Goal: Ask a question

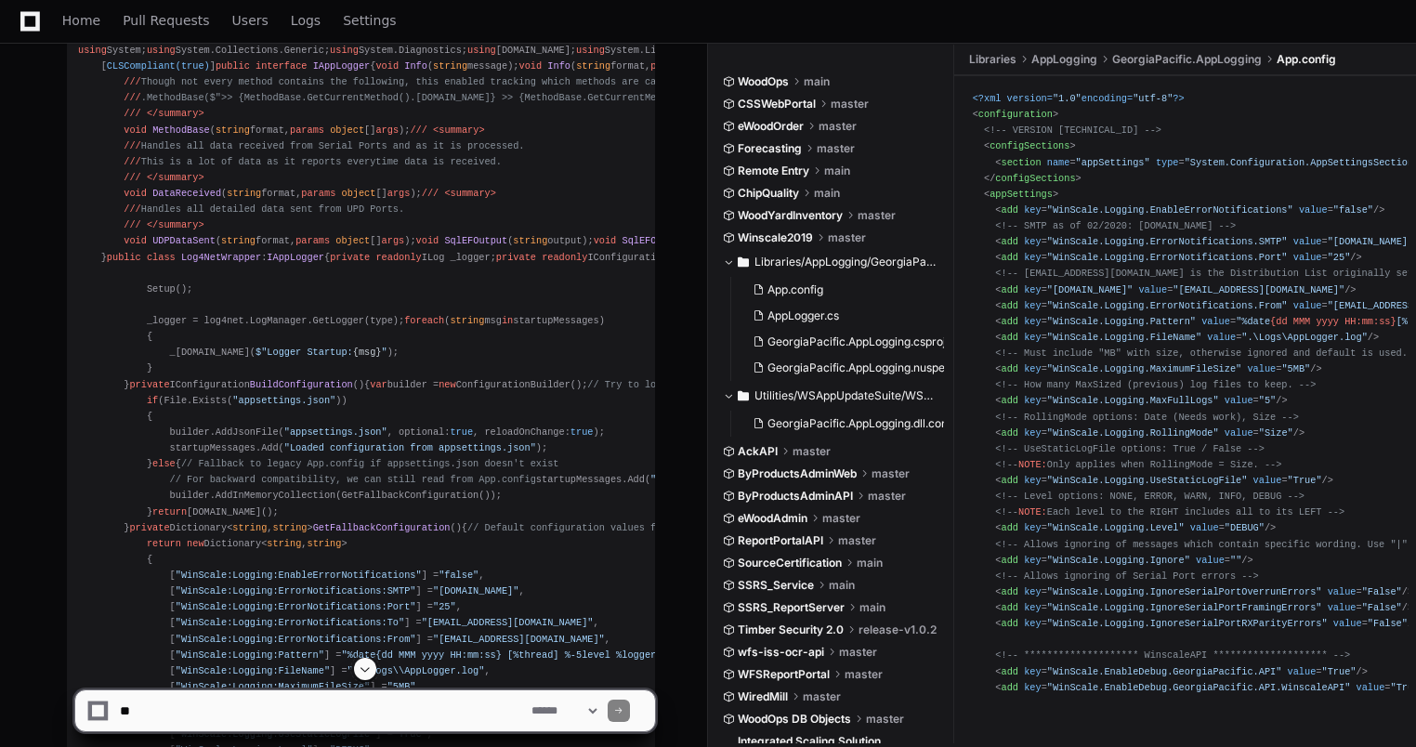
scroll to position [2283, 0]
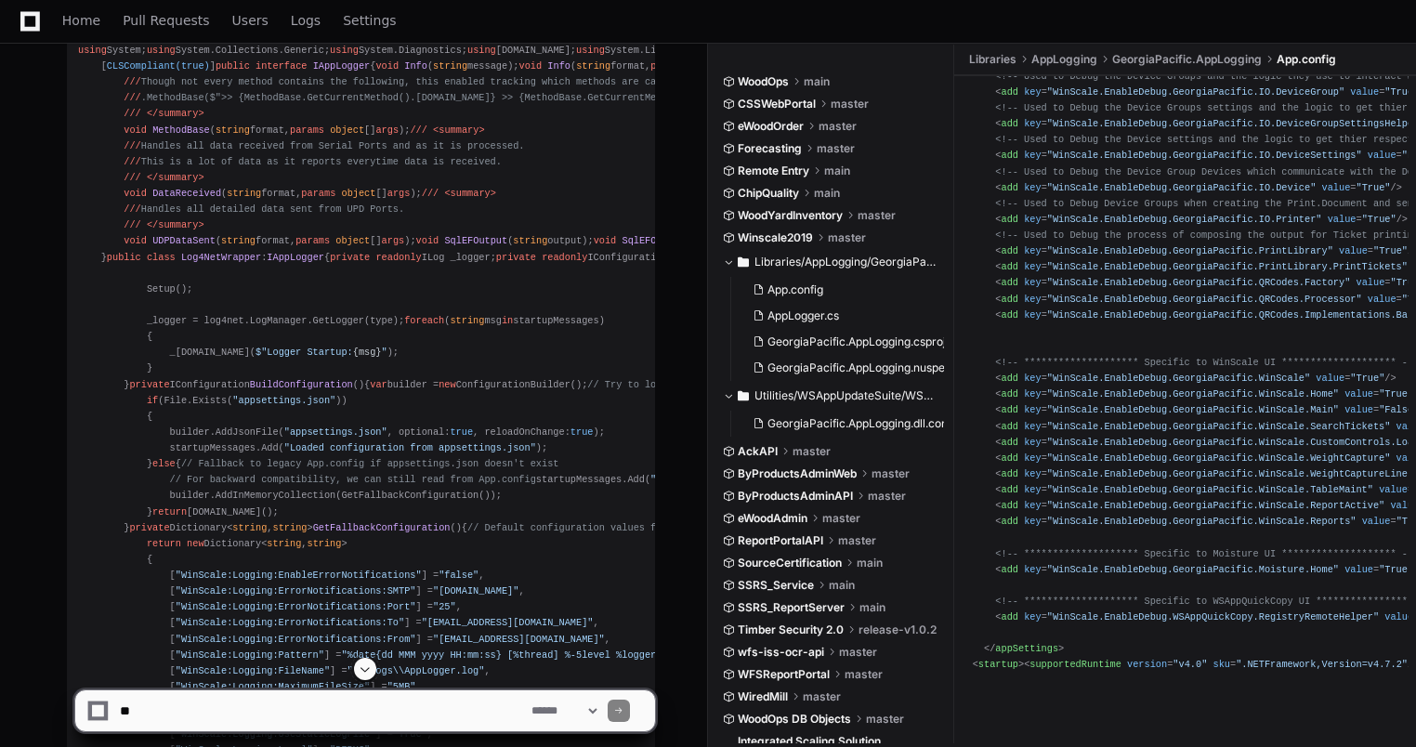
click at [368, 671] on span at bounding box center [365, 669] width 15 height 15
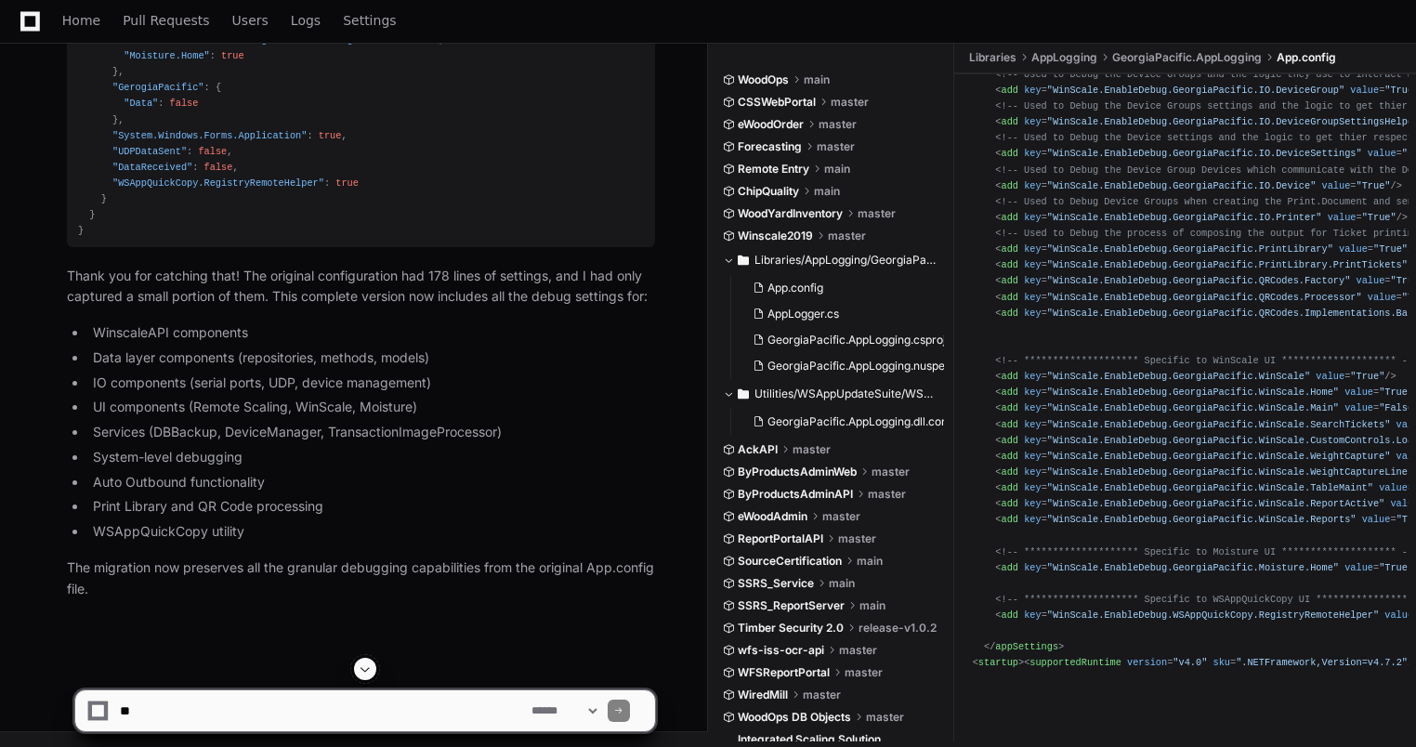
scroll to position [27098, 0]
click at [240, 706] on textarea at bounding box center [322, 710] width 412 height 41
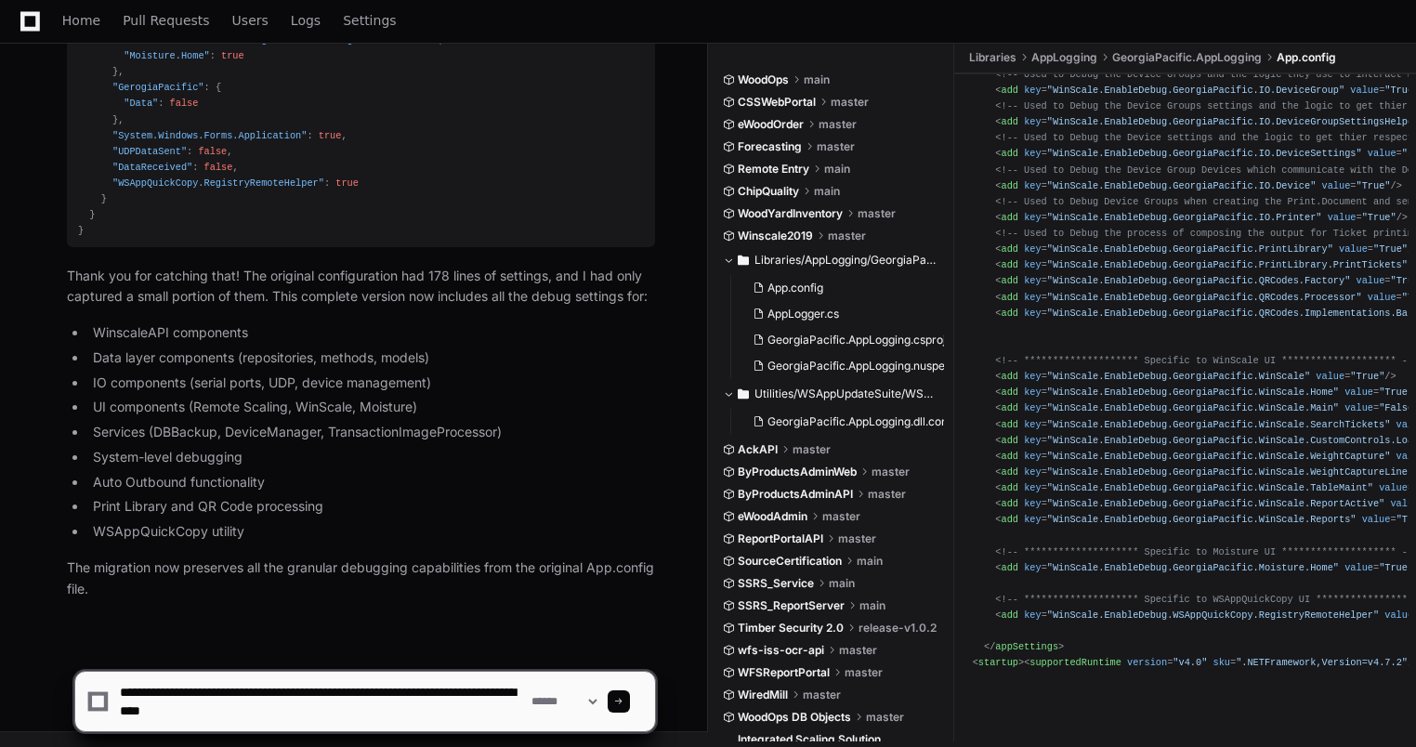
type textarea "**********"
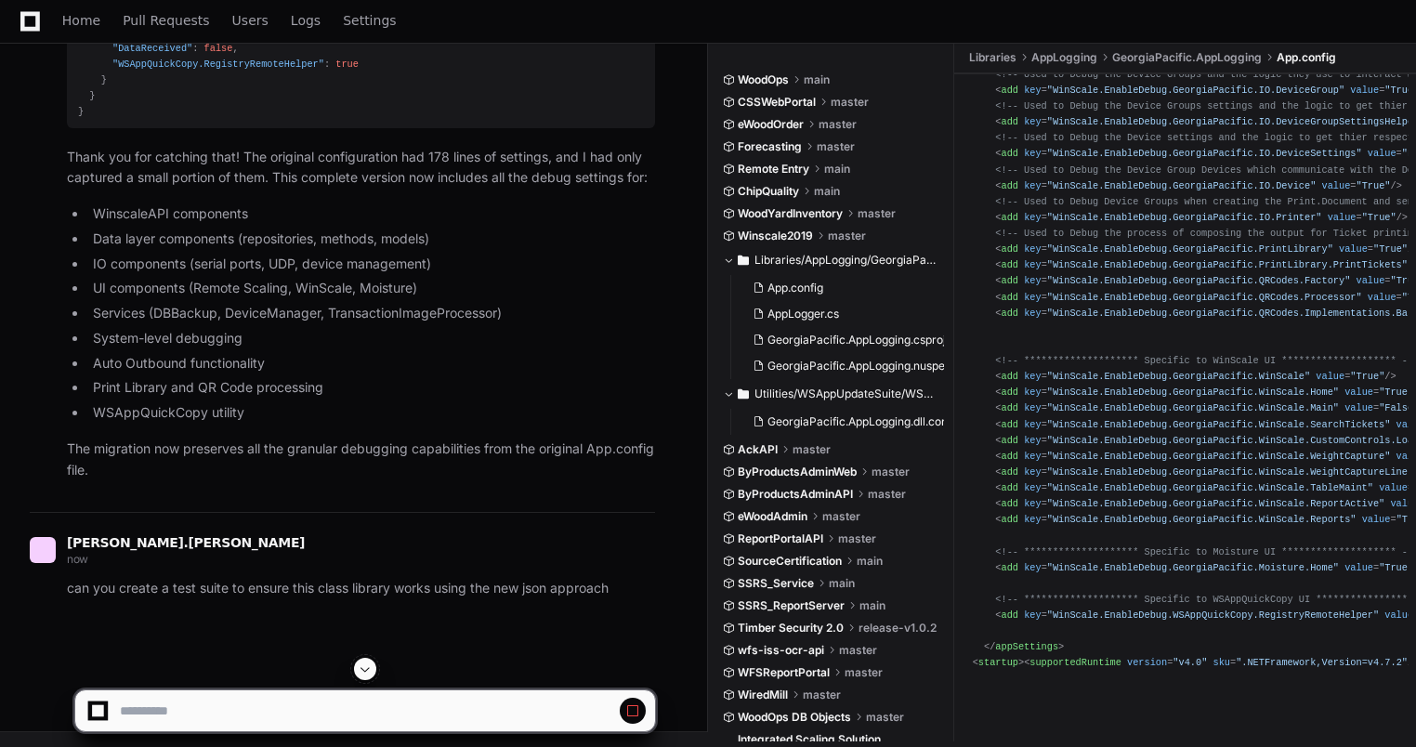
scroll to position [24752, 0]
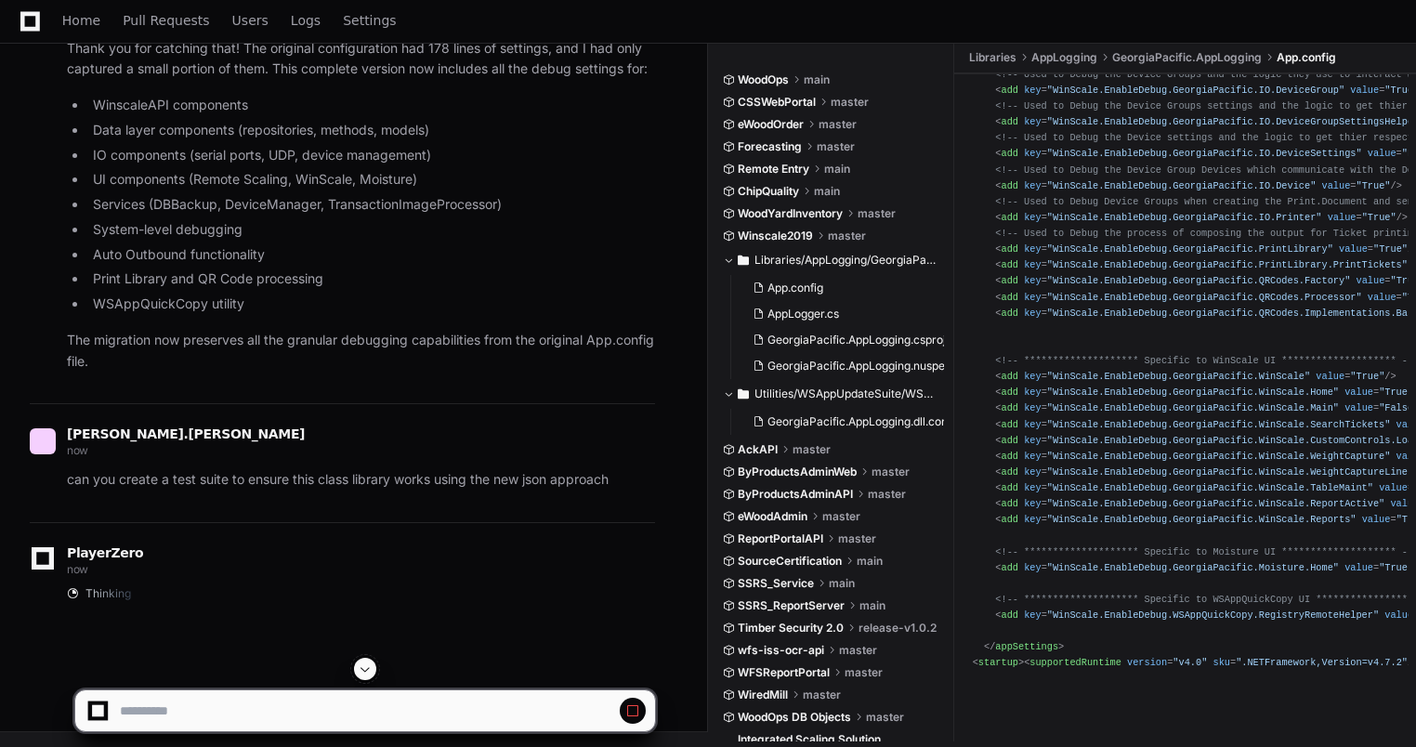
click at [372, 664] on span at bounding box center [365, 669] width 15 height 15
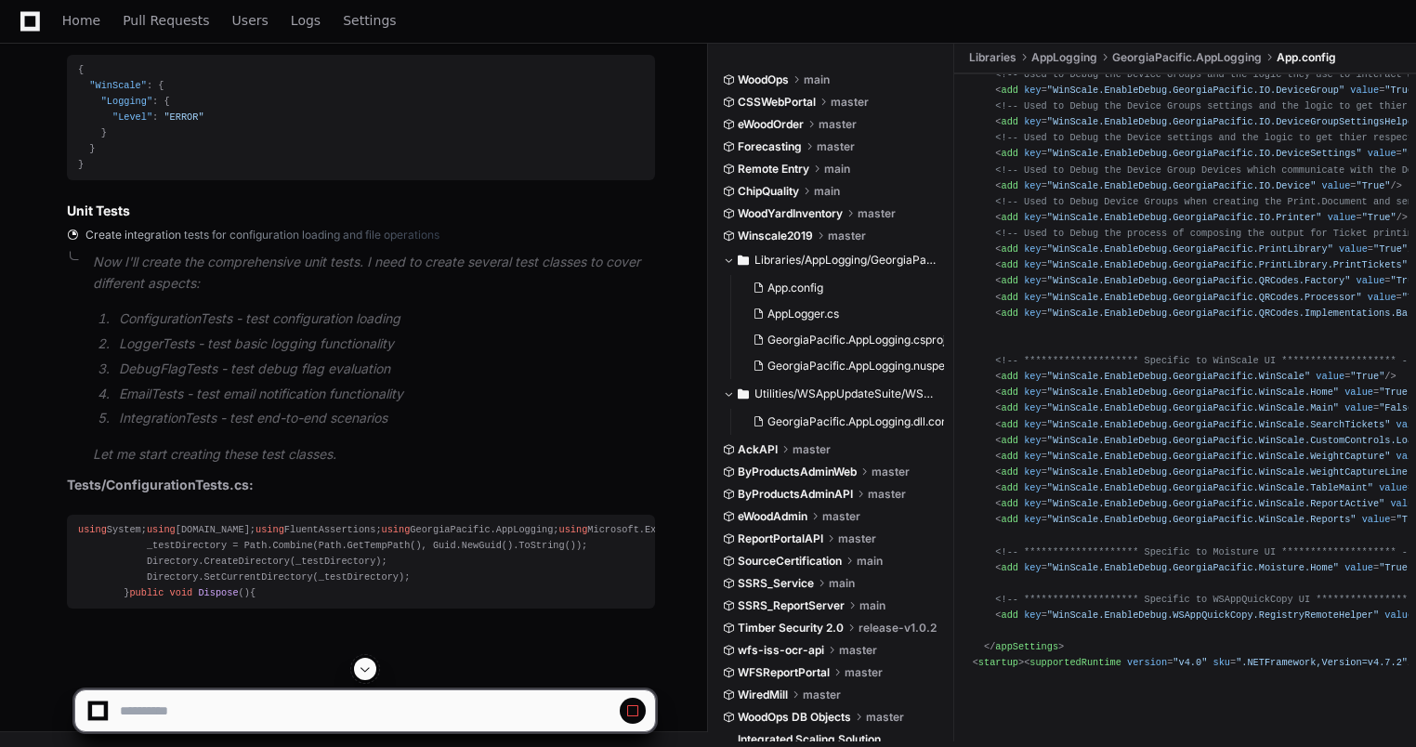
scroll to position [25444, 0]
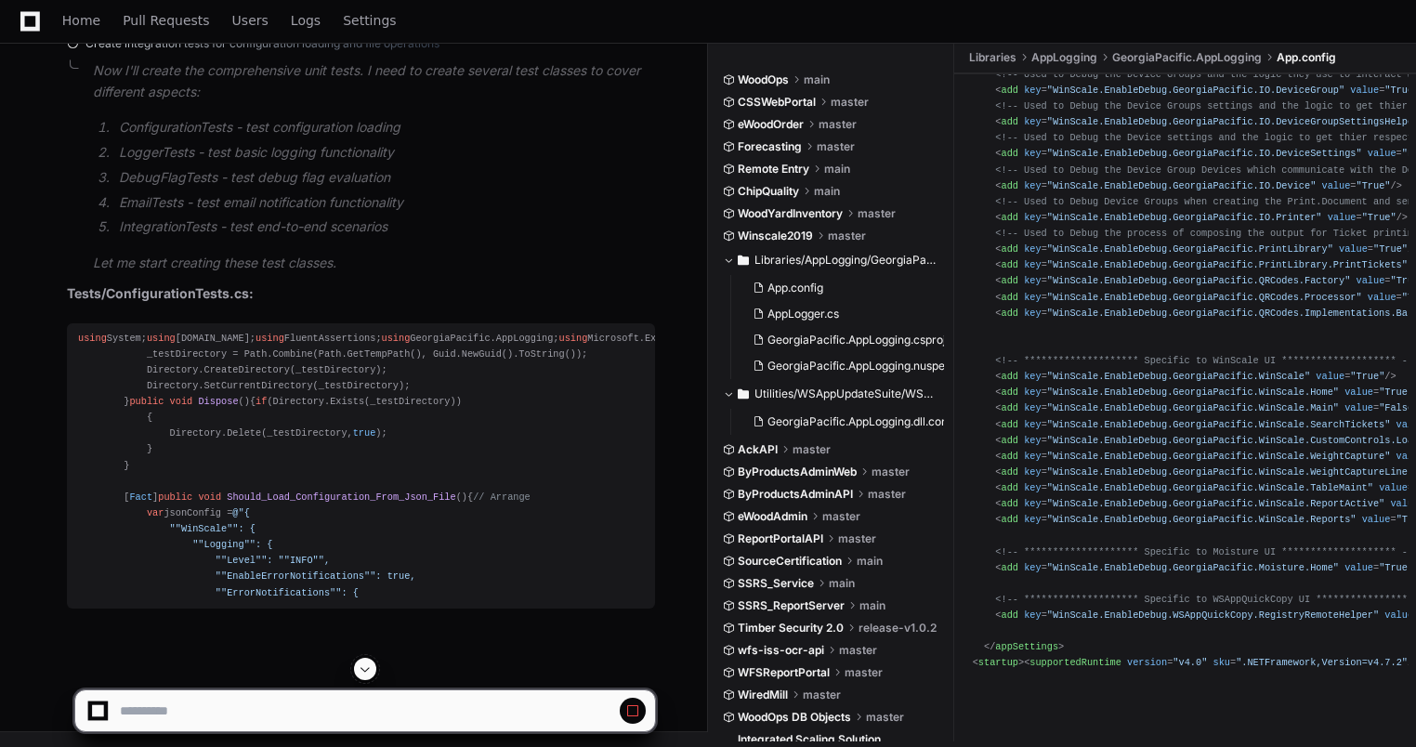
click at [370, 674] on span at bounding box center [365, 669] width 15 height 15
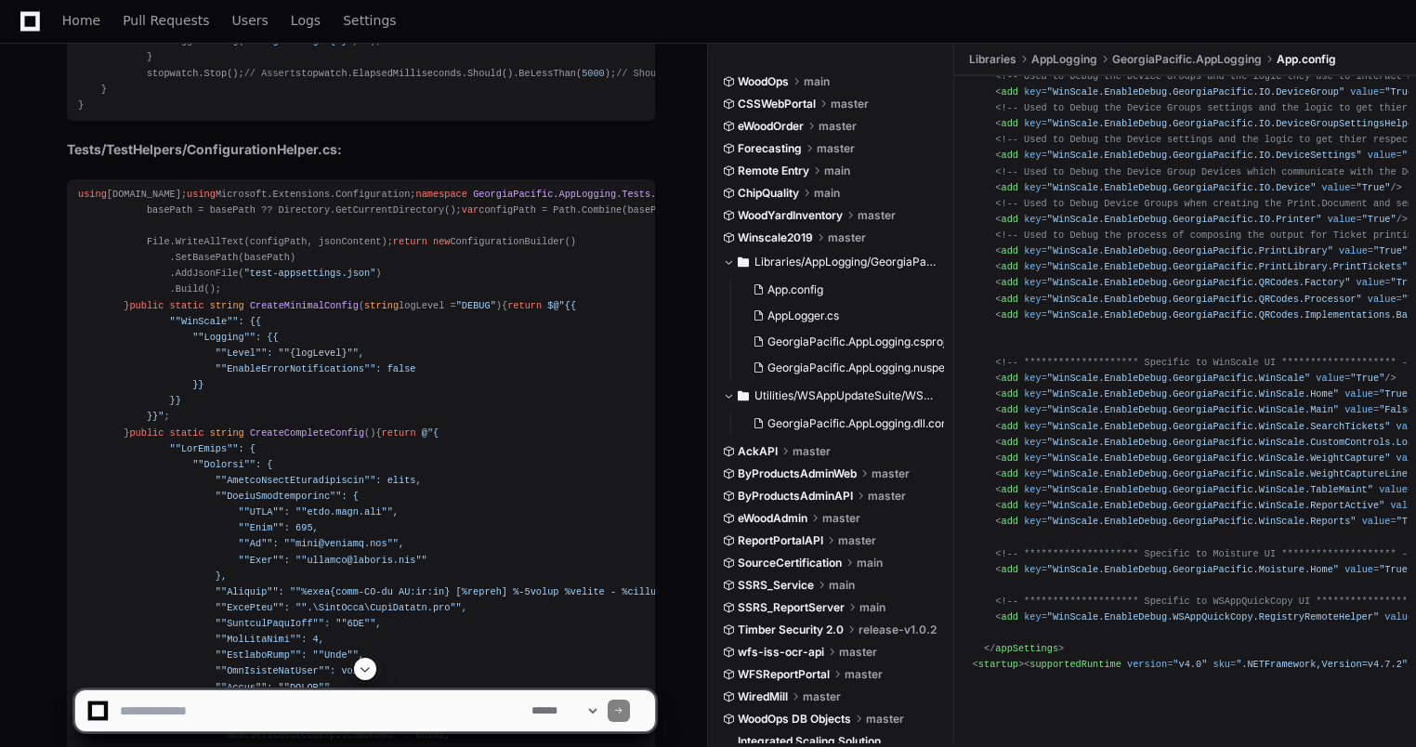
scroll to position [30051, 0]
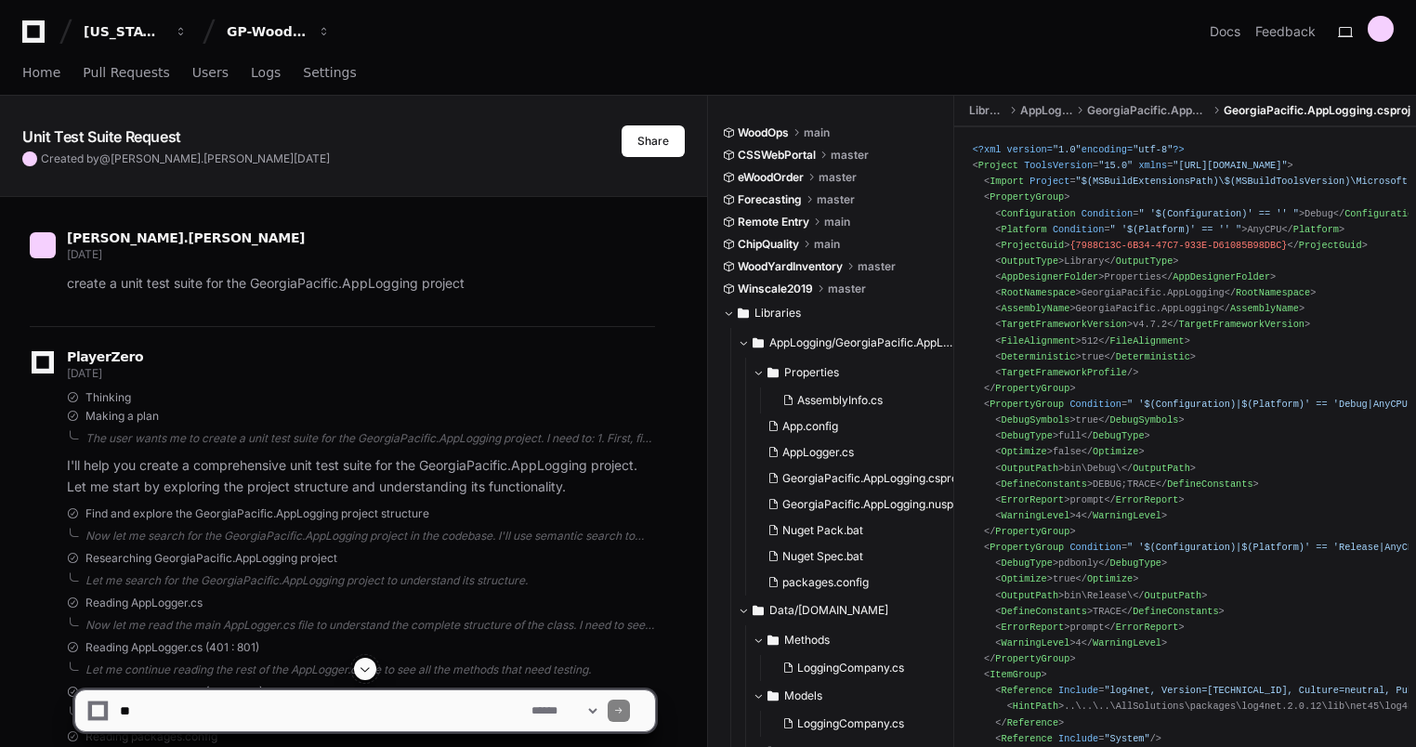
click at [368, 669] on span at bounding box center [365, 669] width 15 height 15
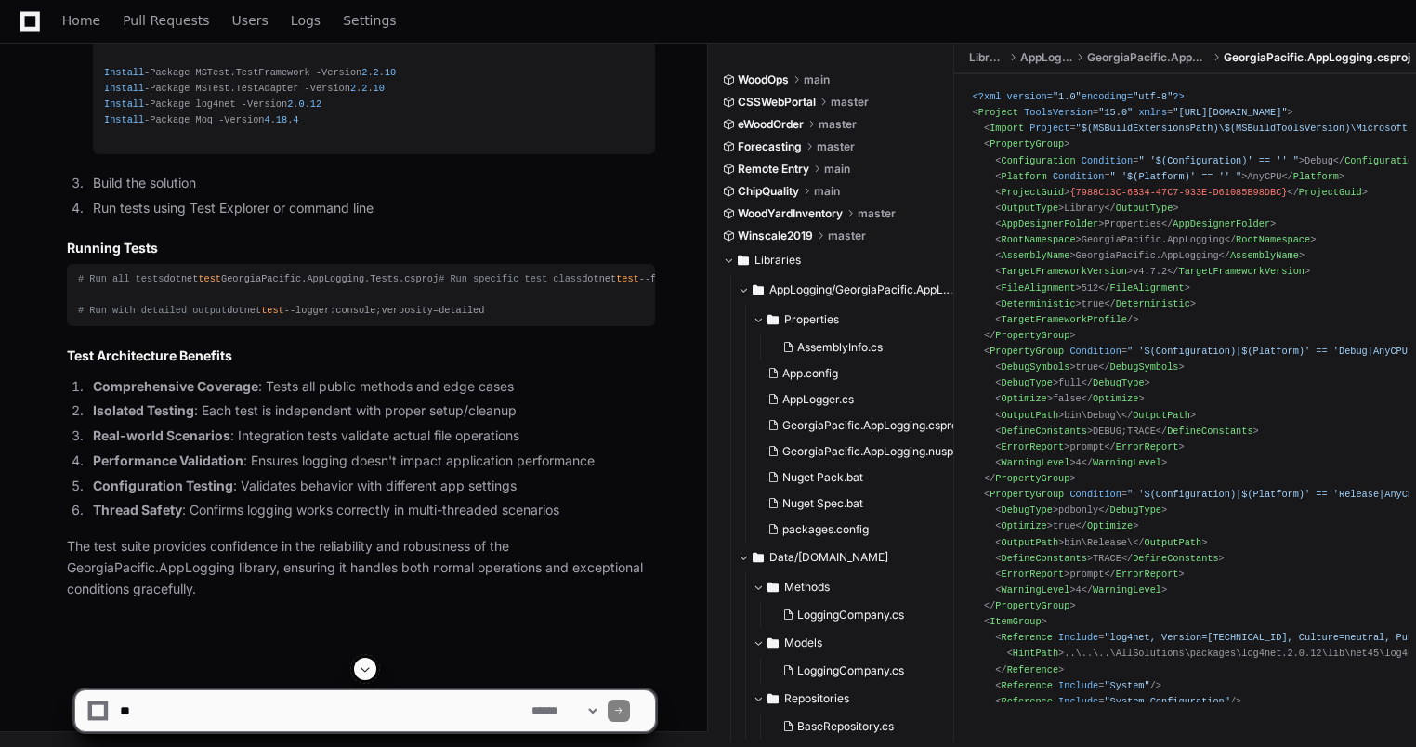
scroll to position [21124, 0]
